Goal: Navigation & Orientation: Find specific page/section

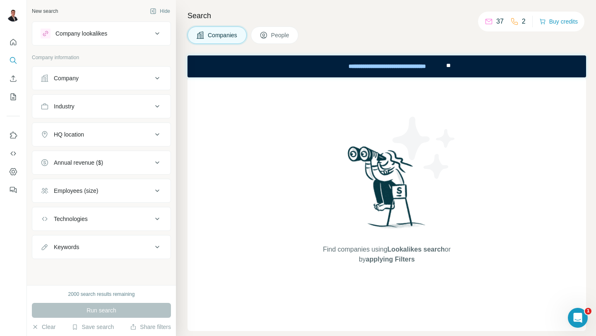
click at [155, 36] on icon at bounding box center [157, 34] width 10 height 10
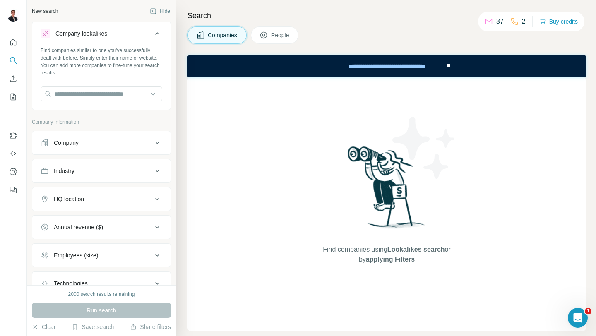
click at [154, 135] on button "Company" at bounding box center [101, 143] width 138 height 20
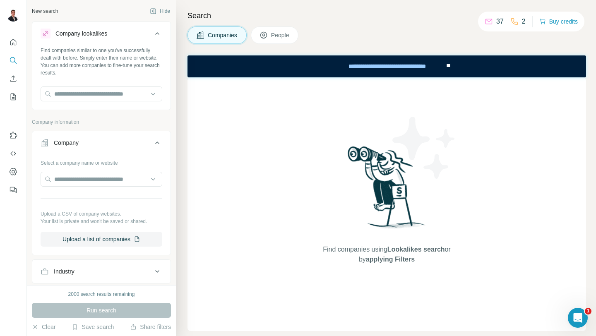
click at [154, 135] on button "Company" at bounding box center [101, 144] width 138 height 23
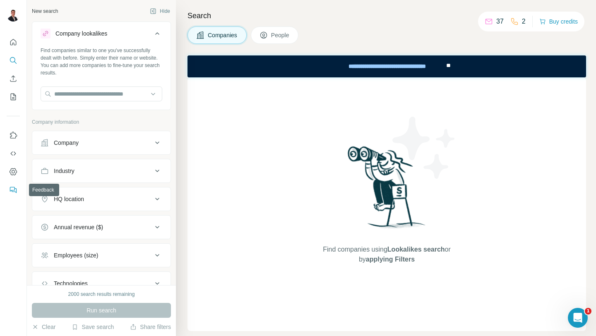
click at [15, 190] on icon "Feedback" at bounding box center [13, 190] width 8 height 8
click at [13, 41] on icon "Quick start" at bounding box center [13, 42] width 8 height 8
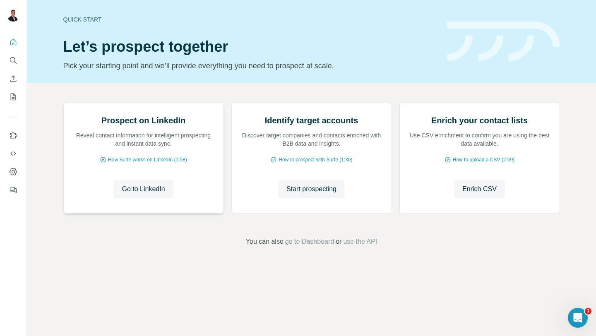
scroll to position [20, 0]
click at [15, 175] on icon "Dashboard" at bounding box center [13, 172] width 8 height 8
